Goal: Transaction & Acquisition: Purchase product/service

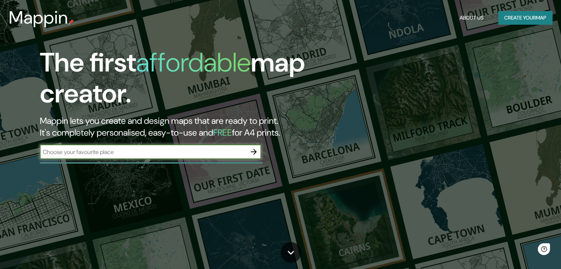
click at [164, 149] on input "text" at bounding box center [143, 152] width 207 height 8
drag, startPoint x: 159, startPoint y: 152, endPoint x: 106, endPoint y: 154, distance: 53.5
click at [106, 154] on input "text" at bounding box center [143, 152] width 207 height 8
type input "lima [GEOGRAPHIC_DATA]"
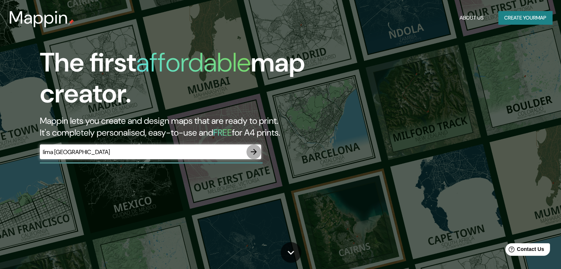
click at [251, 152] on icon "button" at bounding box center [254, 152] width 6 height 6
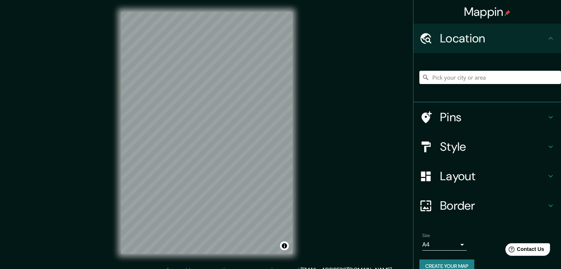
click at [102, 65] on div "Mappin Location Pins Style Layout Border Choose a border. Hint : you can make l…" at bounding box center [280, 139] width 561 height 278
click at [440, 79] on input "Pick your city or area" at bounding box center [490, 77] width 142 height 13
paste input "-12.047281824463653, -77.03334063936141"
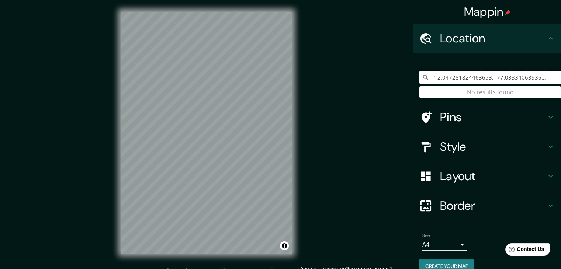
type input "-12.047281824463653, -77.03334063936141"
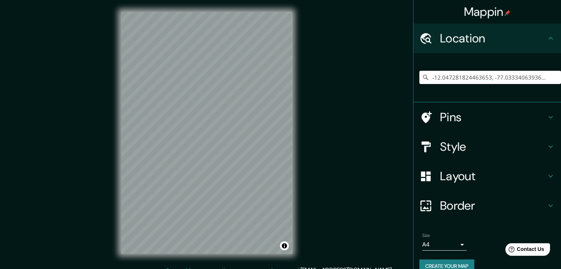
click at [441, 82] on input "-12.047281824463653, -77.03334063936141" at bounding box center [490, 77] width 142 height 13
paste input "Instituto [PERSON_NAME] - PUCP"
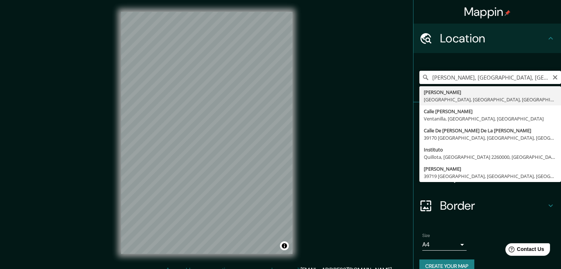
type input "[PERSON_NAME], [GEOGRAPHIC_DATA], [GEOGRAPHIC_DATA], [GEOGRAPHIC_DATA]"
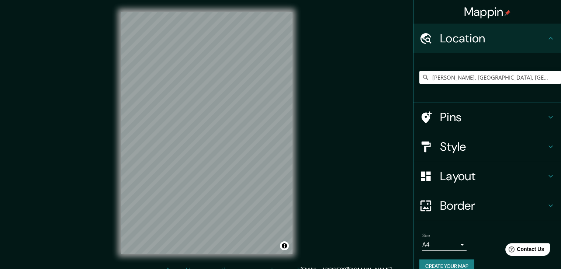
click at [345, 133] on div "Mappin Location [PERSON_NAME], [GEOGRAPHIC_DATA], [GEOGRAPHIC_DATA], [GEOGRAPHI…" at bounding box center [280, 139] width 561 height 278
click at [444, 150] on h4 "Style" at bounding box center [493, 146] width 106 height 15
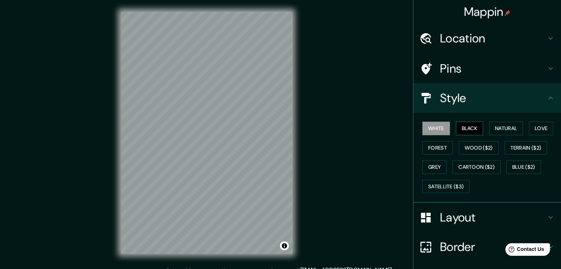
click at [456, 127] on button "Black" at bounding box center [470, 129] width 28 height 14
click at [489, 127] on button "Natural" at bounding box center [506, 129] width 34 height 14
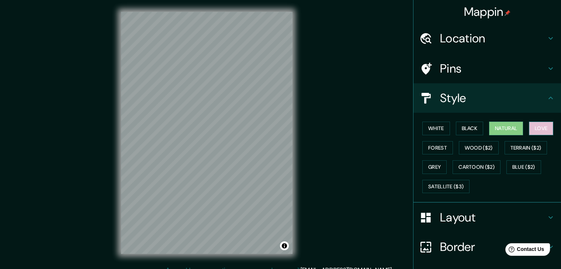
click at [529, 127] on button "Love" at bounding box center [541, 129] width 24 height 14
click at [424, 147] on button "Forest" at bounding box center [437, 148] width 31 height 14
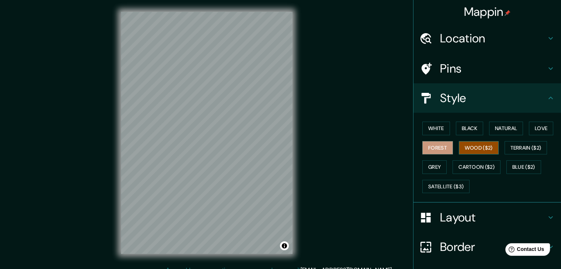
click at [478, 145] on button "Wood ($2)" at bounding box center [479, 148] width 40 height 14
click at [435, 167] on button "Grey" at bounding box center [434, 167] width 24 height 14
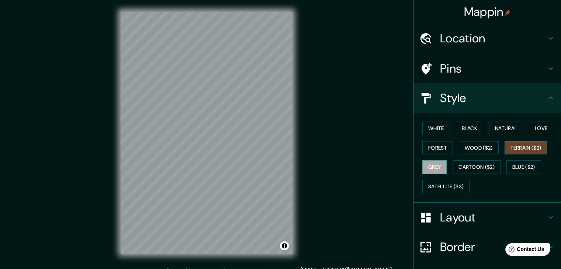
click at [515, 151] on button "Terrain ($2)" at bounding box center [526, 148] width 43 height 14
click at [475, 164] on button "Cartoon ($2)" at bounding box center [477, 167] width 48 height 14
